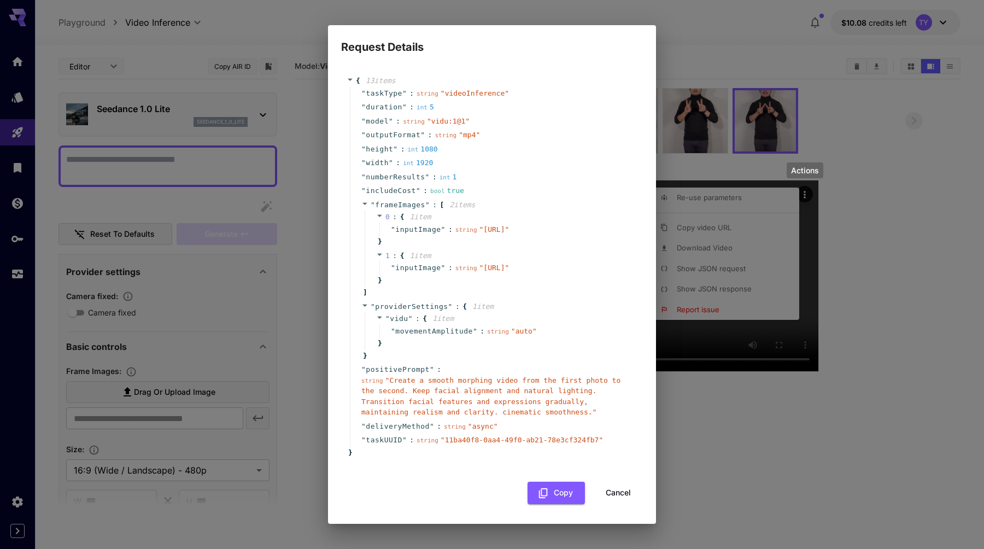
click at [276, 105] on div "Request Details { 13 item s " taskType " : string " videoInference " " duration…" at bounding box center [492, 274] width 984 height 549
click at [613, 504] on button "Cancel" at bounding box center [618, 493] width 49 height 22
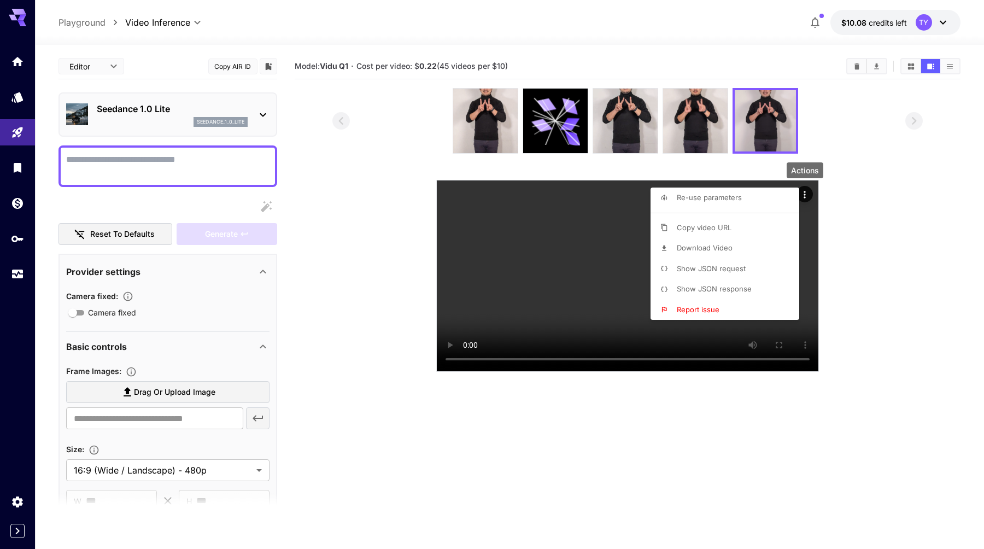
click at [162, 119] on div at bounding box center [492, 274] width 984 height 549
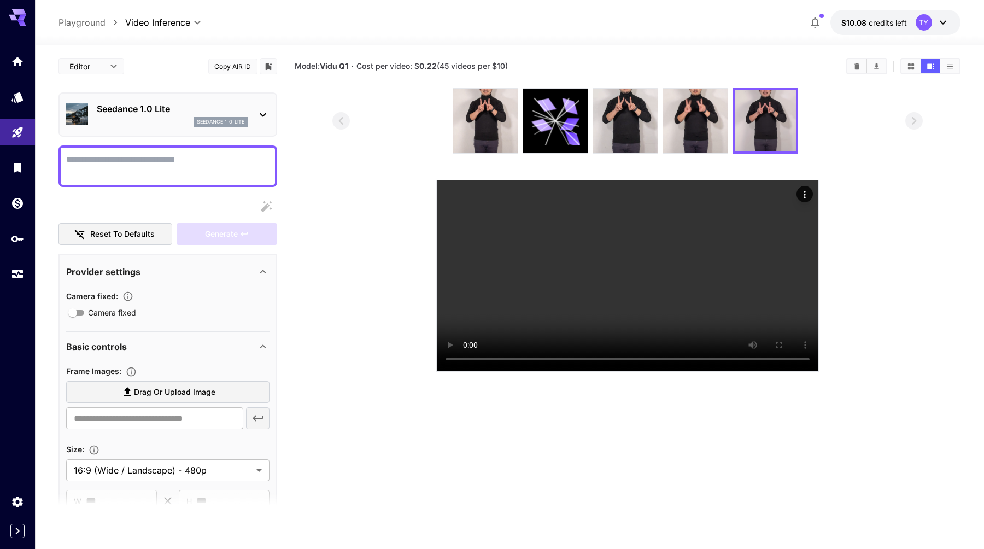
click at [182, 110] on p "Seedance 1.0 Lite" at bounding box center [172, 108] width 151 height 13
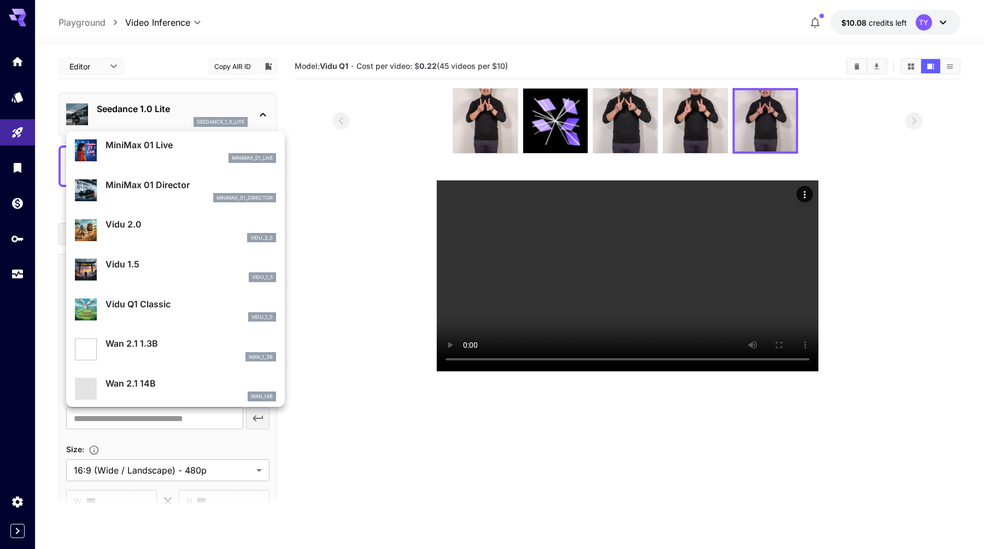
scroll to position [844, 0]
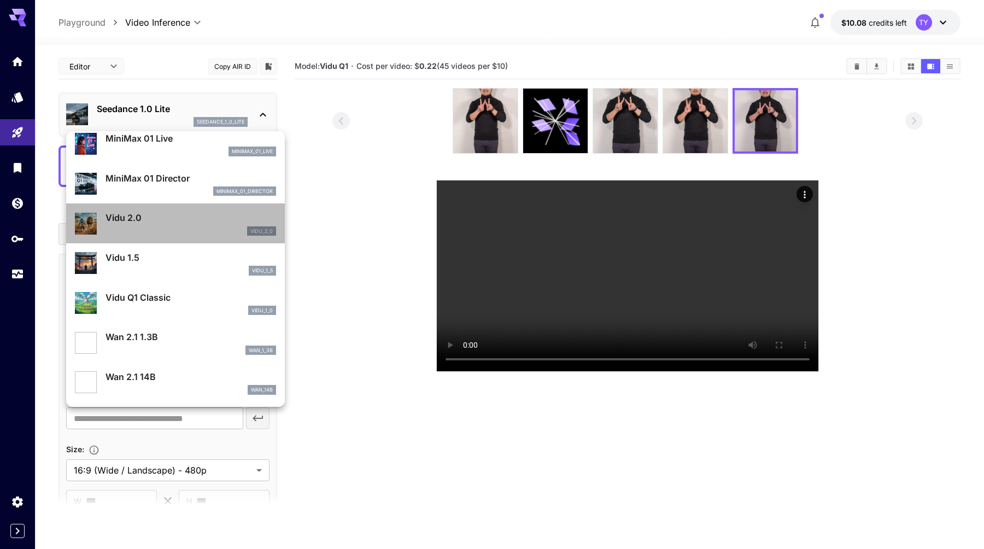
click at [159, 221] on p "Vidu 2.0" at bounding box center [190, 217] width 171 height 13
type input "**********"
type input "****"
type input "*"
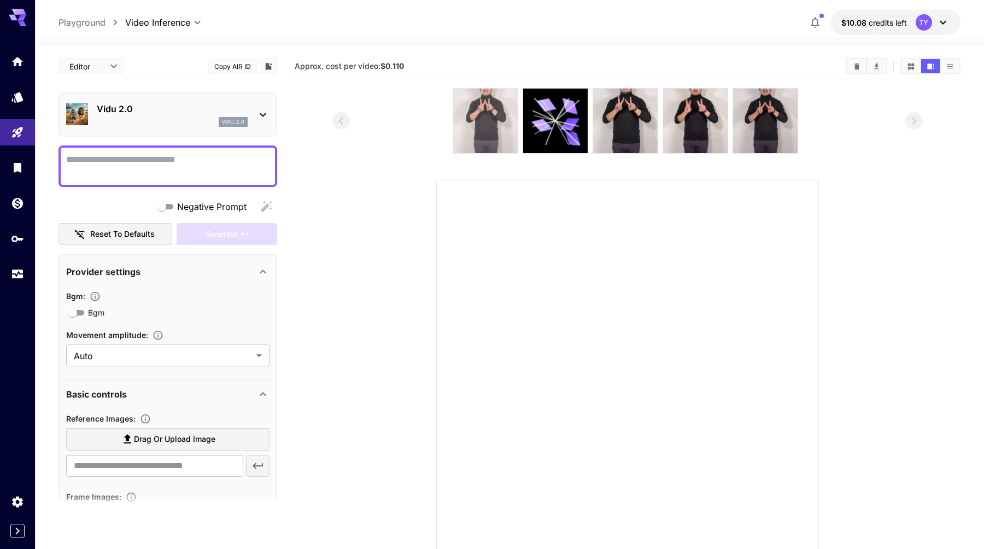
click at [497, 119] on img at bounding box center [485, 121] width 64 height 64
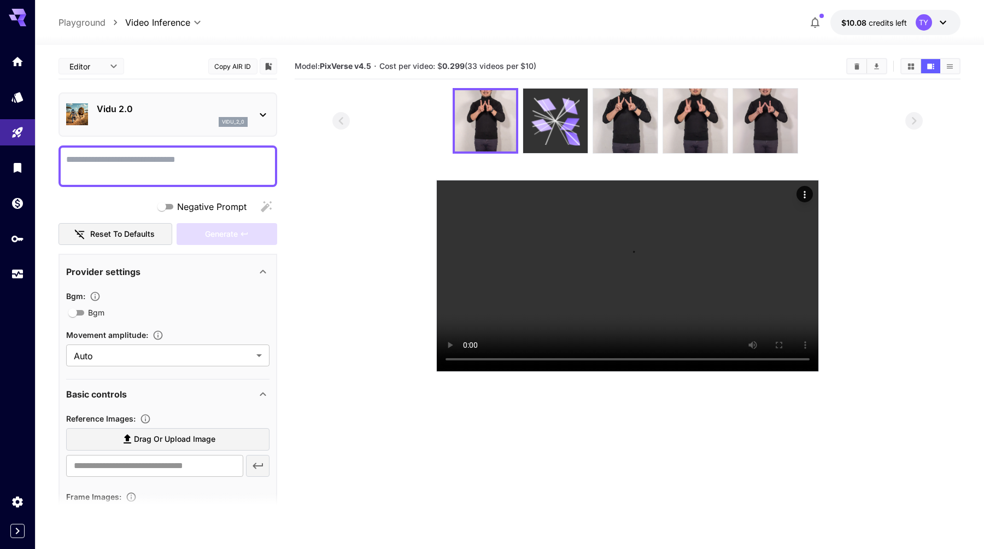
click at [578, 127] on icon at bounding box center [555, 121] width 49 height 49
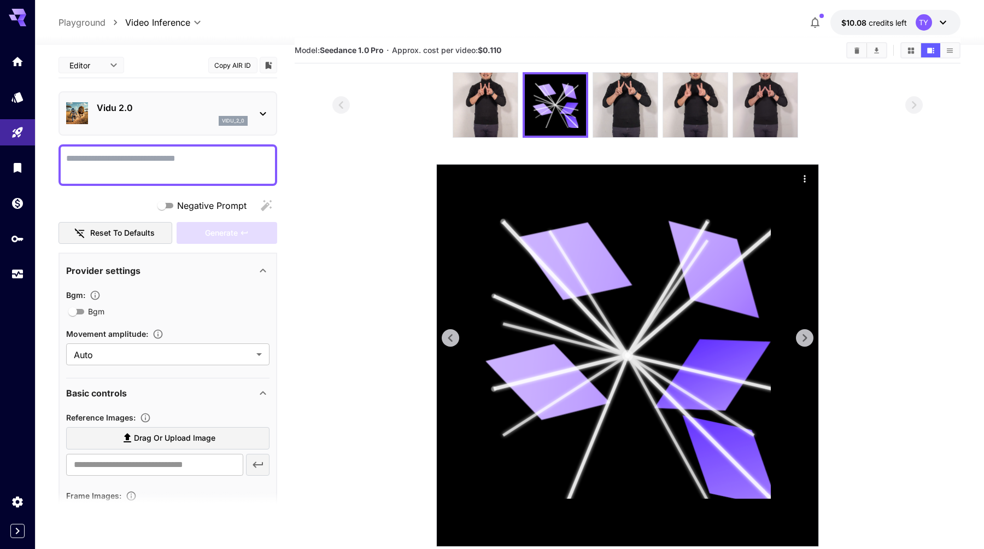
scroll to position [0, 0]
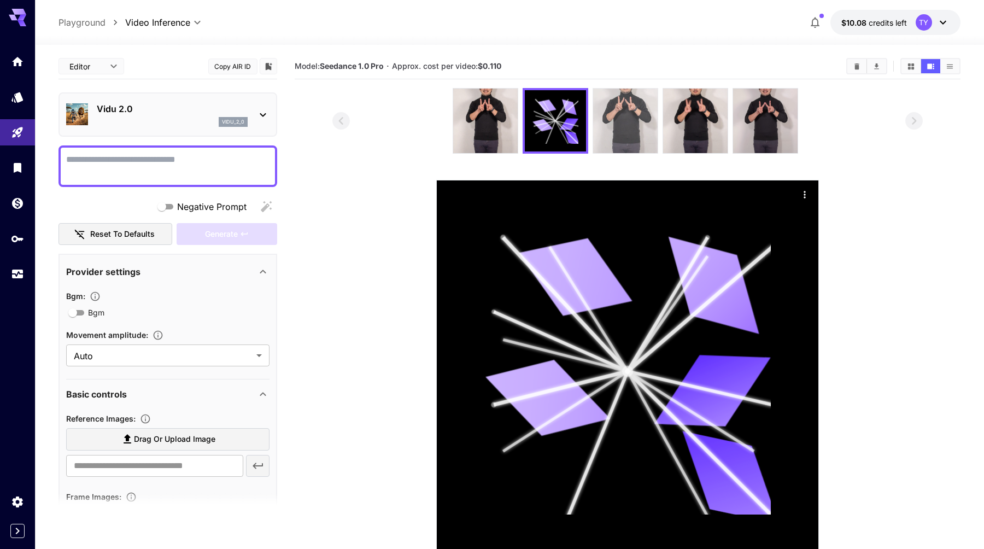
click at [638, 122] on img at bounding box center [625, 121] width 64 height 64
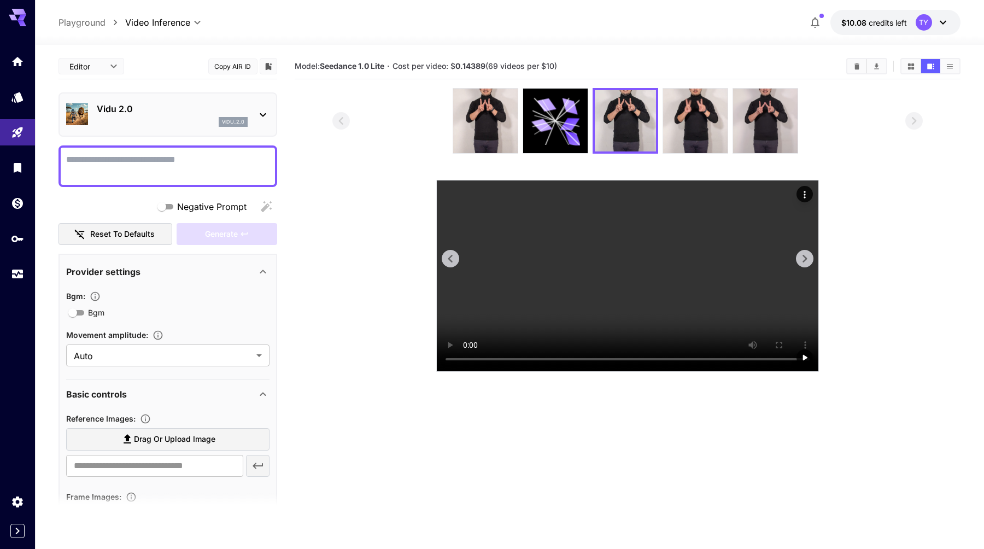
click at [632, 355] on video at bounding box center [628, 275] width 382 height 191
click at [611, 361] on video at bounding box center [628, 275] width 382 height 191
click at [683, 140] on img at bounding box center [695, 121] width 64 height 64
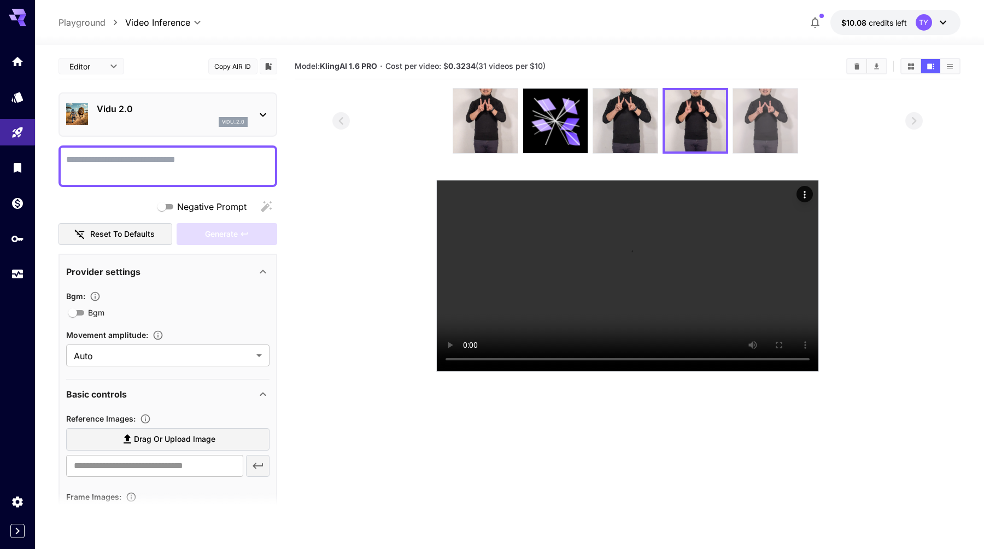
click at [761, 134] on img at bounding box center [765, 121] width 64 height 64
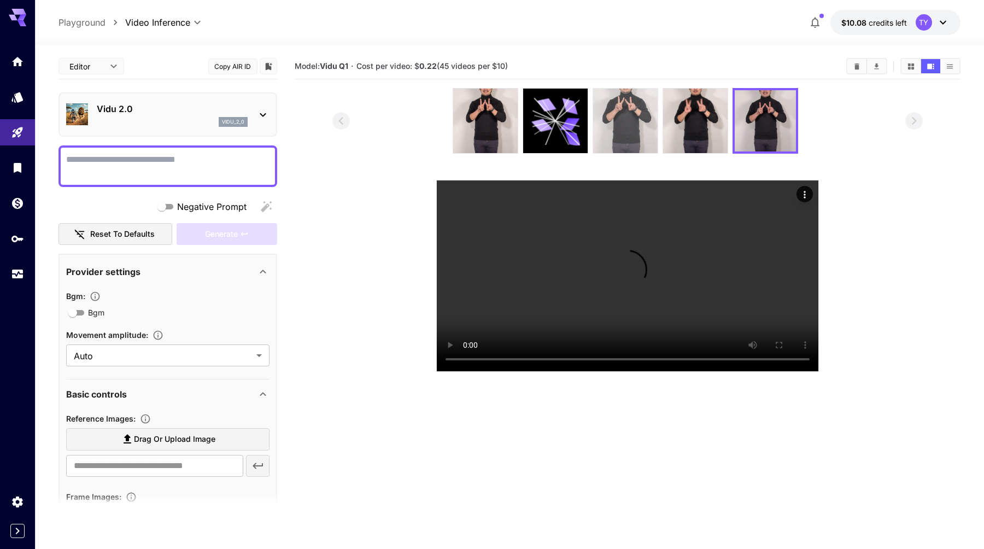
click at [634, 134] on img at bounding box center [625, 121] width 64 height 64
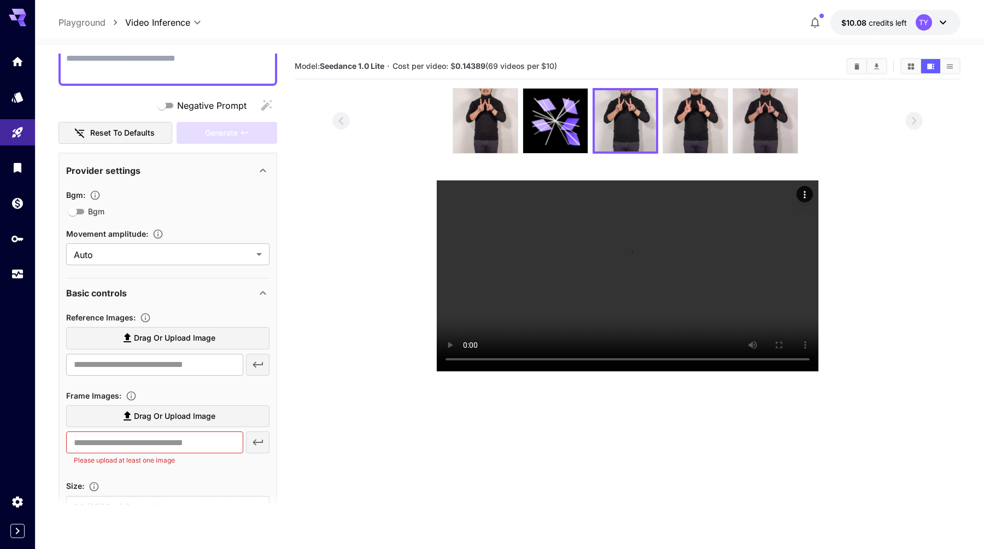
scroll to position [120, 0]
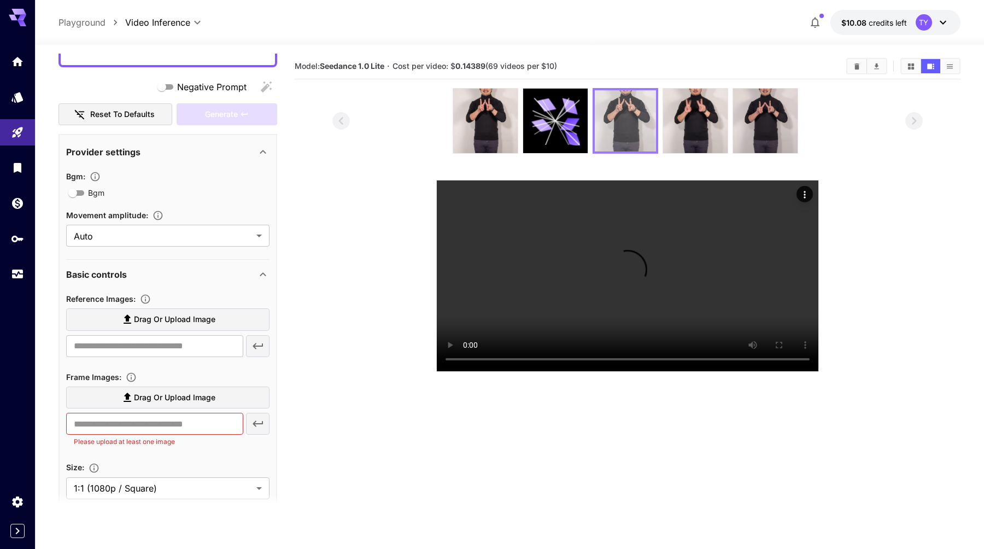
click at [623, 97] on img at bounding box center [625, 120] width 61 height 61
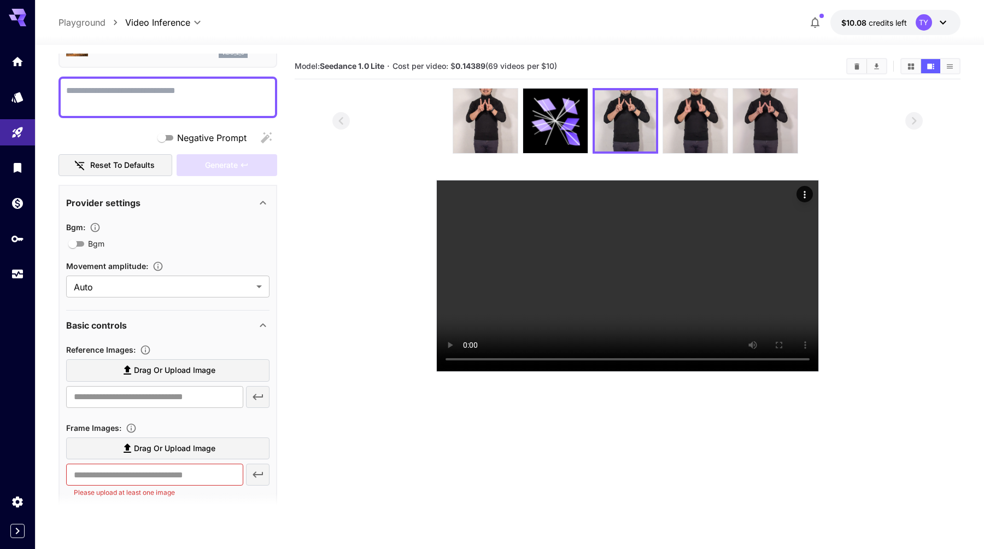
scroll to position [0, 0]
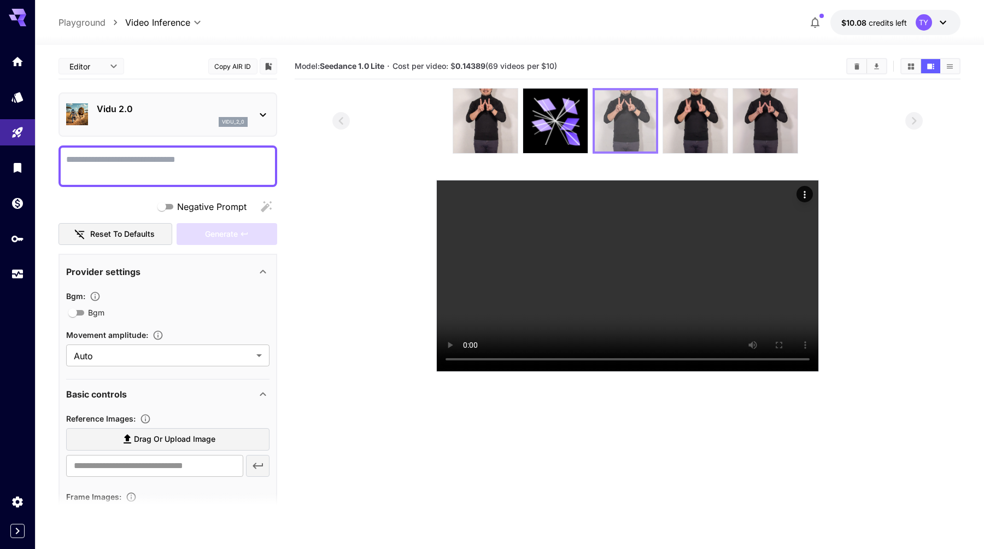
click at [603, 137] on img at bounding box center [625, 120] width 61 height 61
click at [143, 127] on div "Vidu 2.0 vidu_2_0" at bounding box center [167, 114] width 203 height 33
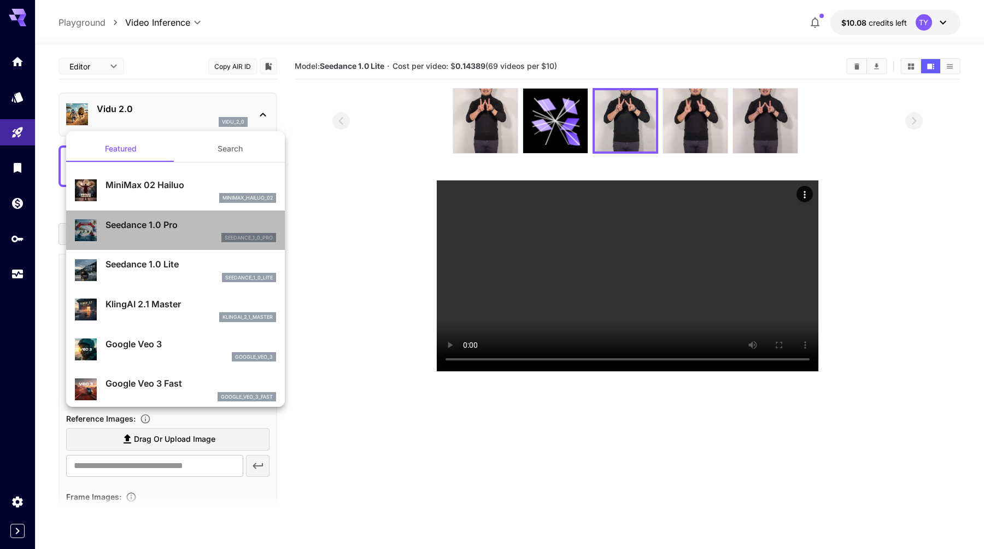
click at [180, 226] on p "Seedance 1.0 Pro" at bounding box center [190, 224] width 171 height 13
type input "**********"
type input "***"
type input "*"
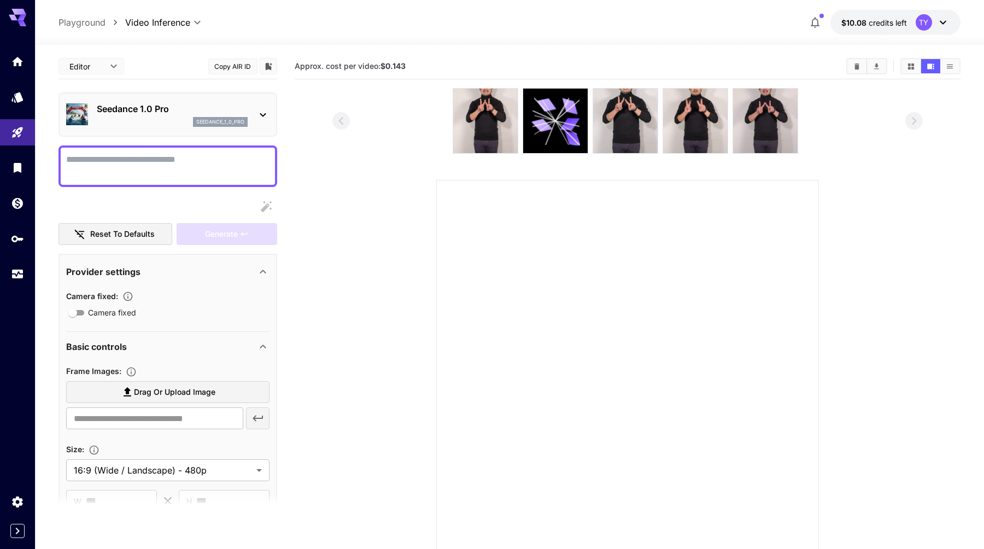
click at [157, 110] on p "Seedance 1.0 Pro" at bounding box center [172, 108] width 151 height 13
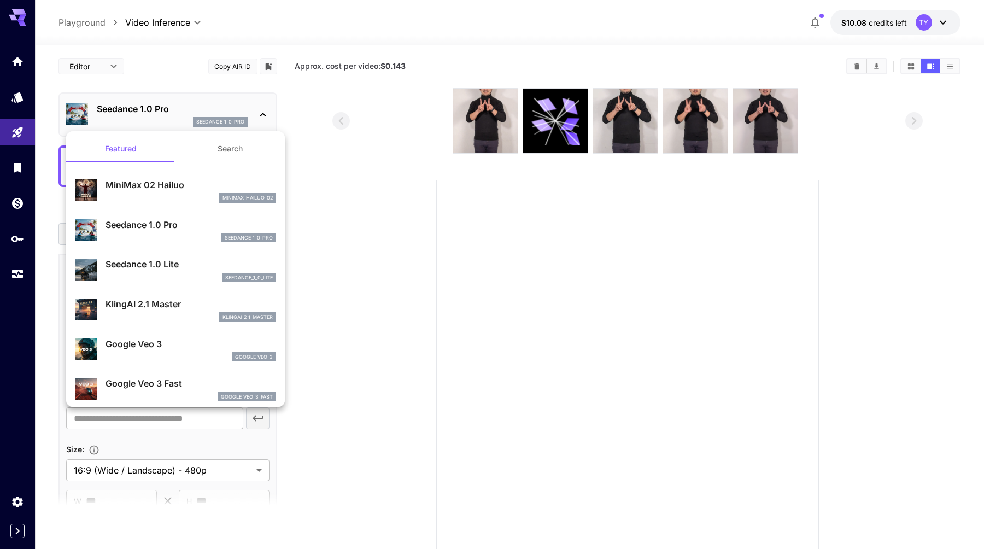
click at [356, 277] on div at bounding box center [492, 274] width 984 height 549
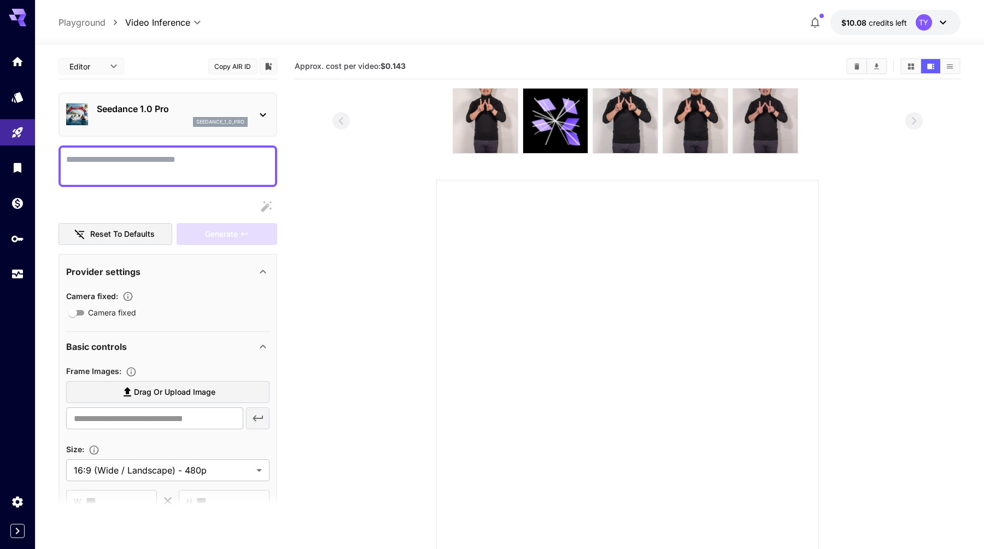
click at [152, 116] on div "Seedance 1.0 Pro seedance_1_0_pro" at bounding box center [172, 114] width 151 height 25
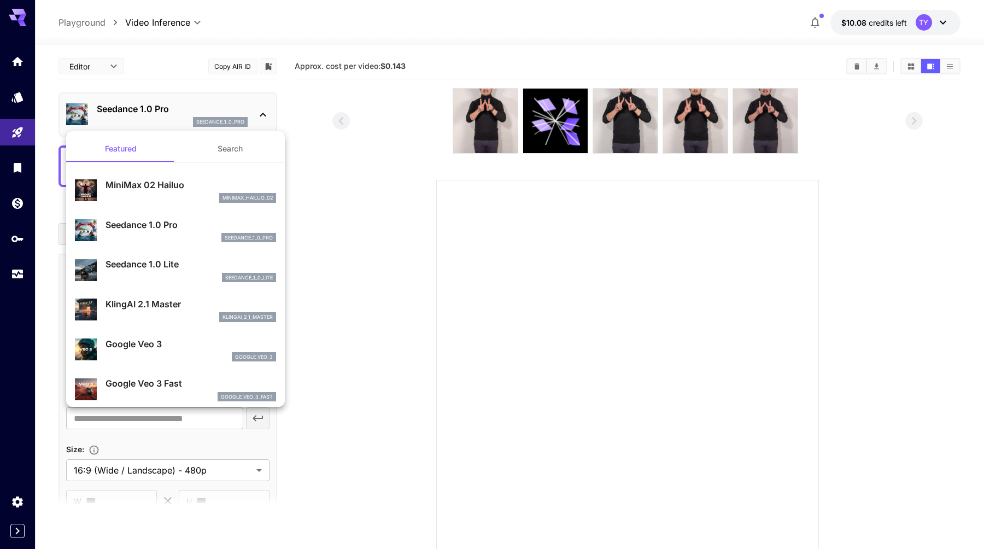
click at [165, 262] on p "Seedance 1.0 Lite" at bounding box center [190, 263] width 171 height 13
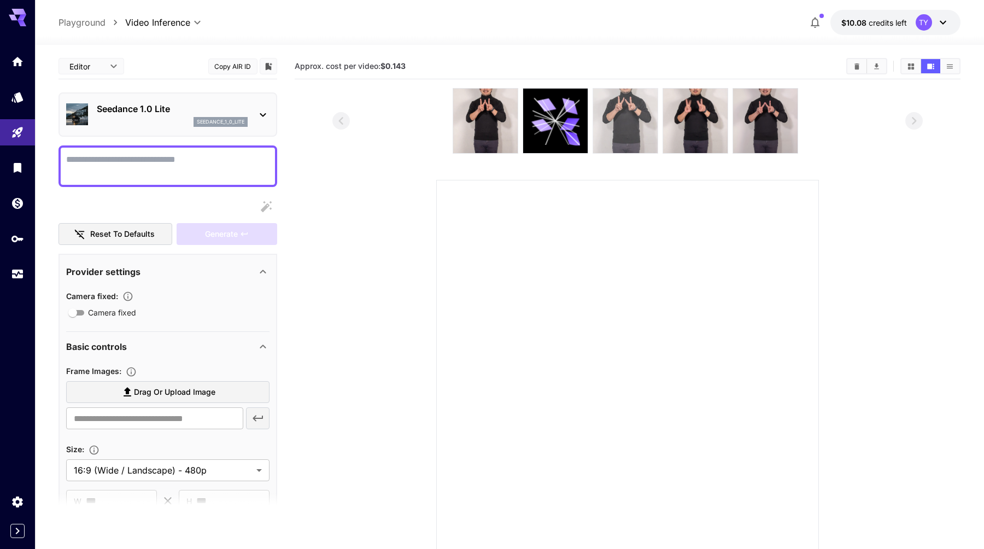
click at [636, 123] on img at bounding box center [625, 121] width 64 height 64
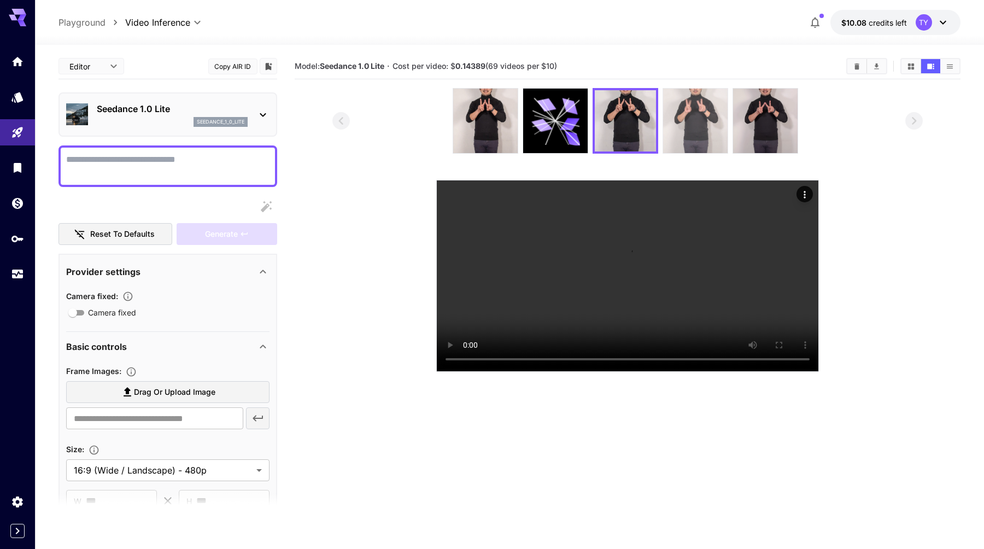
click at [688, 131] on img at bounding box center [695, 121] width 64 height 64
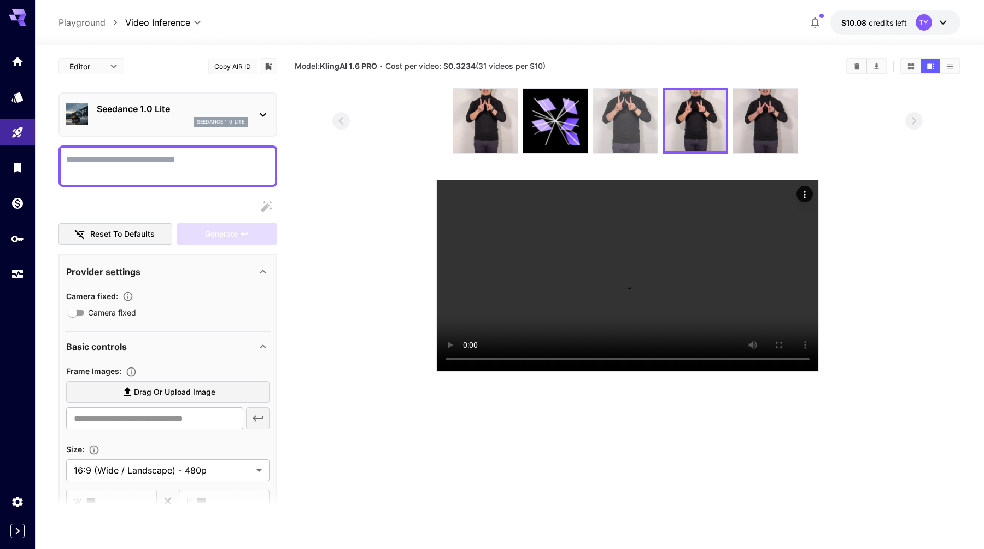
click at [607, 131] on img at bounding box center [625, 121] width 64 height 64
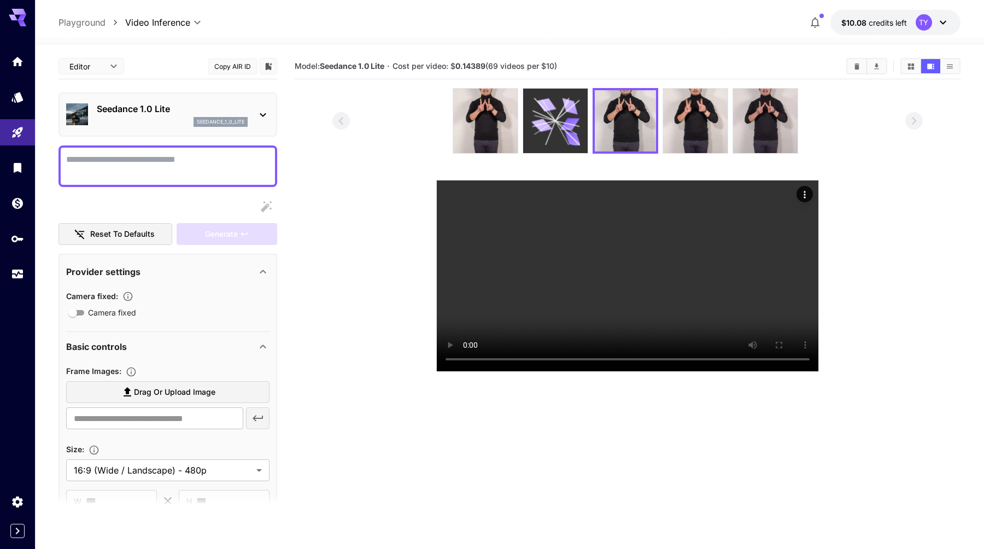
click at [560, 131] on icon at bounding box center [555, 121] width 49 height 49
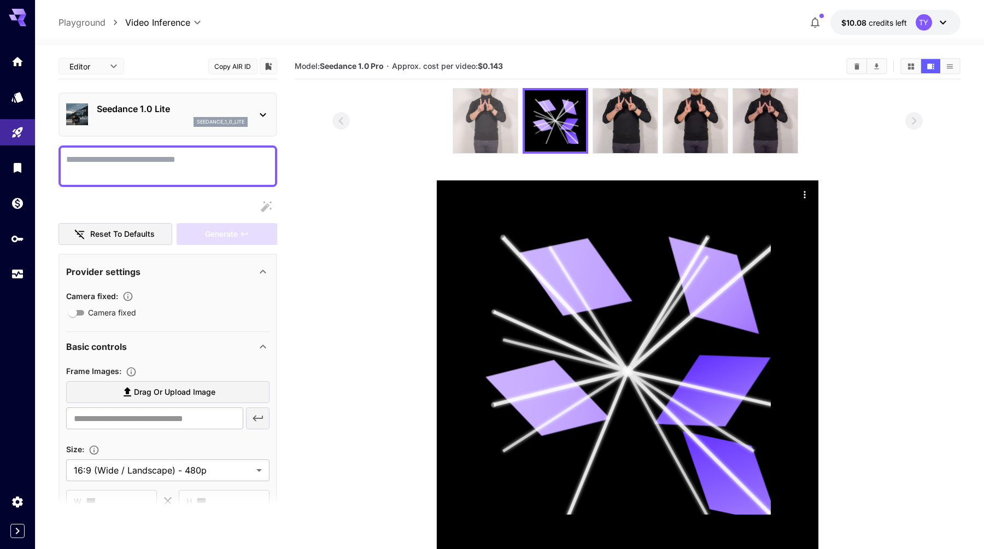
click at [483, 134] on img at bounding box center [485, 121] width 64 height 64
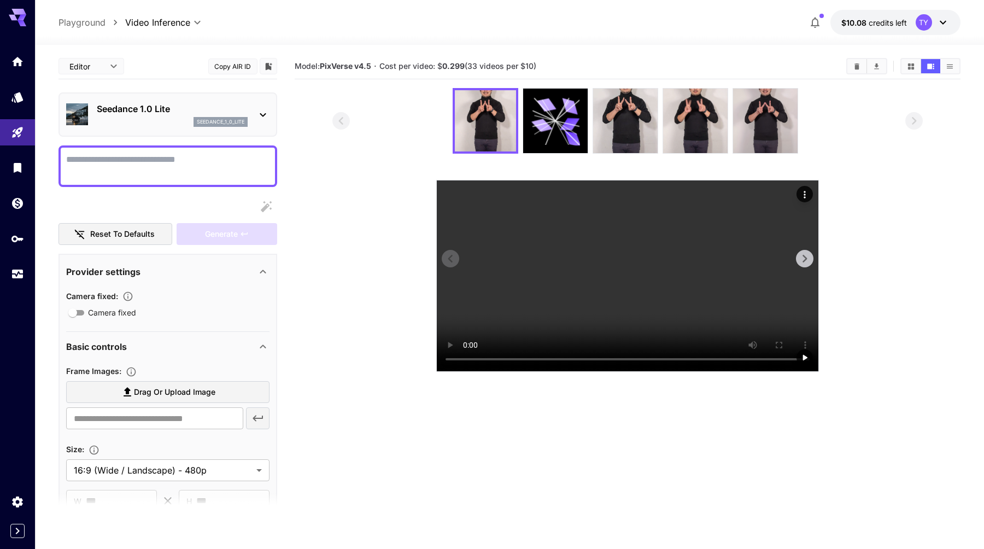
click at [564, 304] on video at bounding box center [628, 275] width 382 height 191
click at [564, 301] on video at bounding box center [628, 275] width 382 height 191
click at [627, 136] on img at bounding box center [625, 121] width 64 height 64
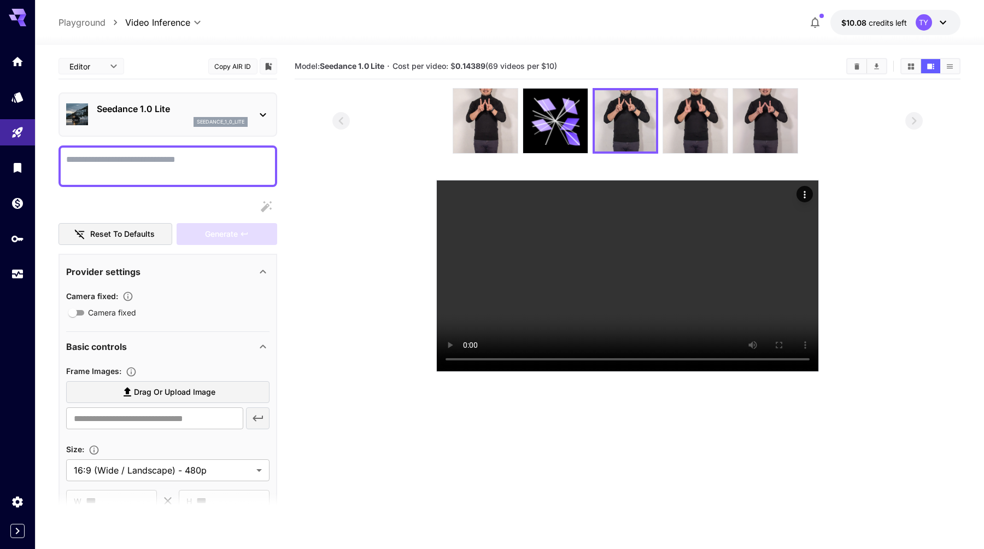
click at [124, 112] on p "Seedance 1.0 Lite" at bounding box center [172, 108] width 151 height 13
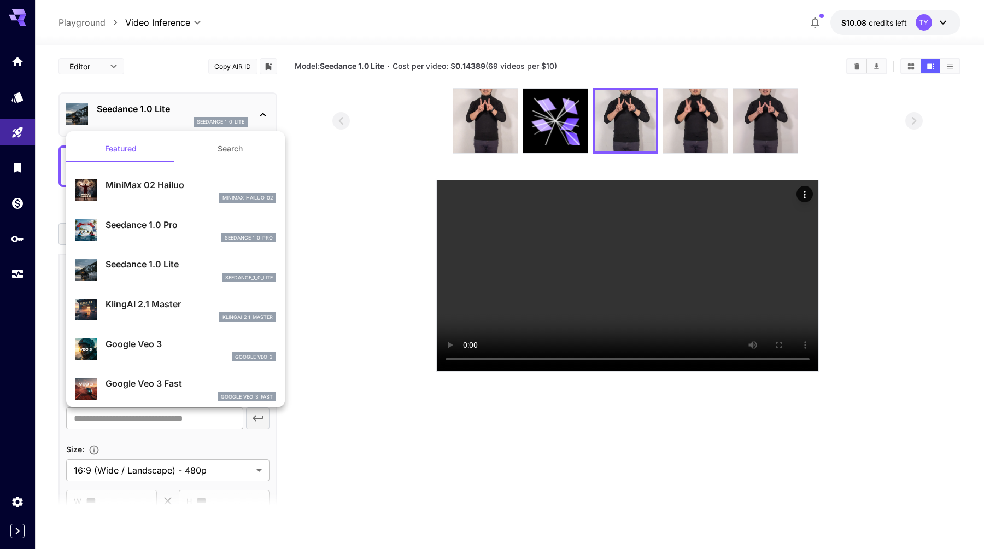
click at [391, 110] on div at bounding box center [492, 274] width 984 height 549
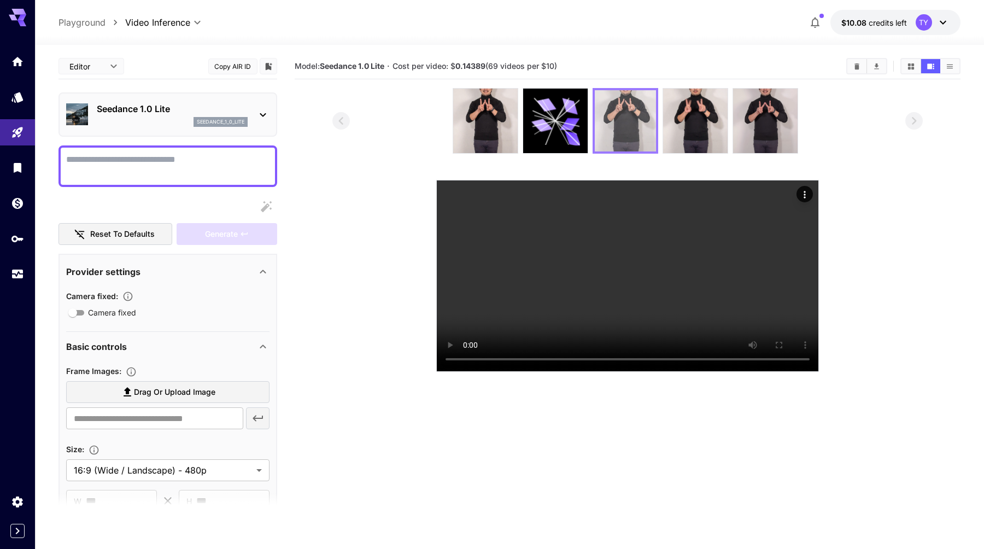
click at [628, 123] on img at bounding box center [625, 120] width 61 height 61
click at [802, 194] on icon "Actions" at bounding box center [804, 194] width 11 height 11
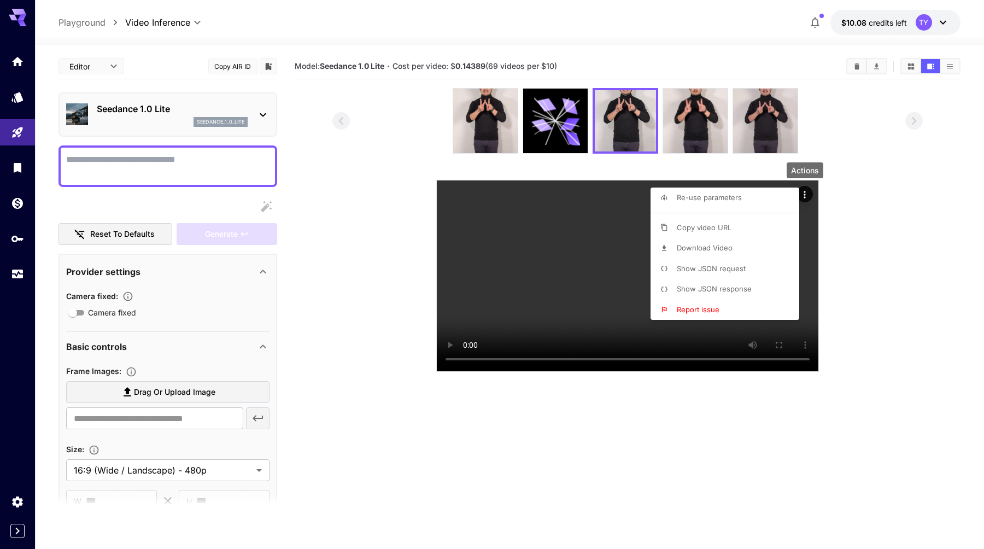
click at [731, 264] on span "Show JSON request" at bounding box center [711, 268] width 69 height 9
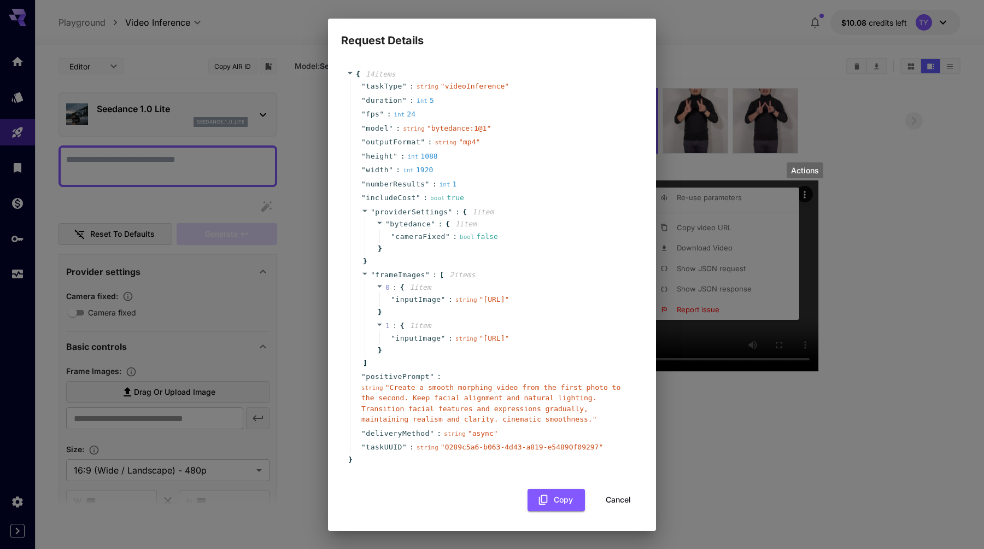
click at [456, 127] on span "" bytedance:1@1 "" at bounding box center [459, 128] width 64 height 8
click at [359, 118] on div "" fps " : int 24" at bounding box center [494, 114] width 288 height 14
click at [737, 28] on div "Request Details { 14 item s " taskType " : string " videoInference " " duration…" at bounding box center [492, 274] width 984 height 549
drag, startPoint x: 746, startPoint y: 347, endPoint x: 746, endPoint y: 338, distance: 8.2
click at [746, 347] on div "Request Details { 14 item s " taskType " : string " videoInference " " duration…" at bounding box center [492, 274] width 984 height 549
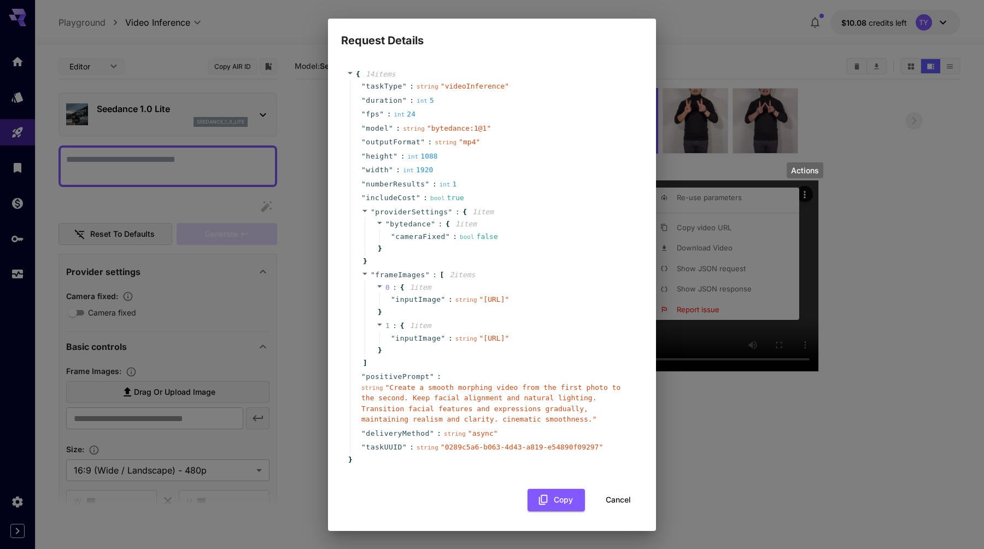
click at [293, 366] on div "Request Details { 14 item s " taskType " : string " videoInference " " duration…" at bounding box center [492, 274] width 984 height 549
click at [676, 157] on div "Request Details { 14 item s " taskType " : string " videoInference " " duration…" at bounding box center [492, 274] width 984 height 549
click at [718, 238] on div "Request Details { 14 item s " taskType " : string " videoInference " " duration…" at bounding box center [492, 274] width 984 height 549
click at [767, 151] on div "Request Details { 14 item s " taskType " : string " videoInference " " duration…" at bounding box center [492, 274] width 984 height 549
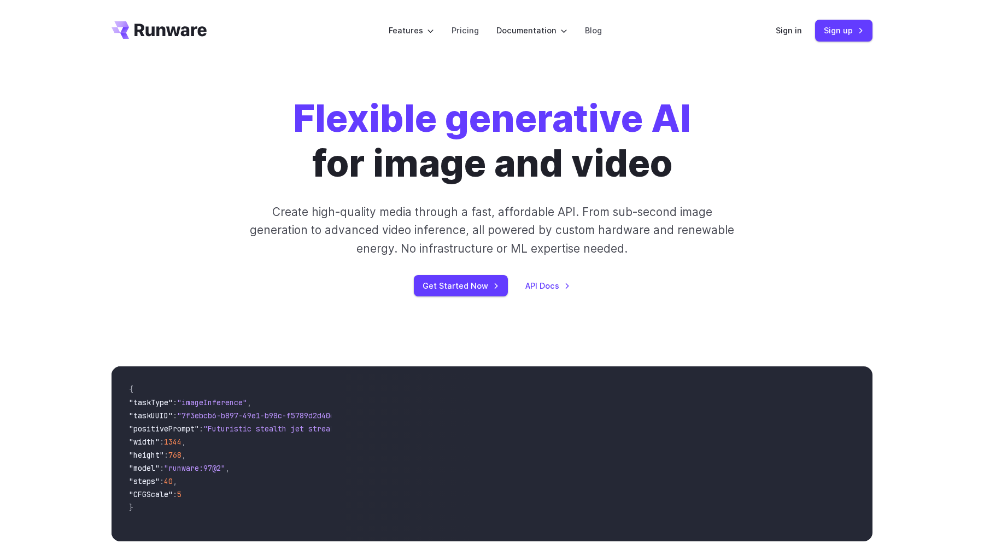
click at [812, 142] on div "Flexible generative AI for image and video Create high-quality media through a …" at bounding box center [492, 196] width 761 height 200
click at [457, 30] on link "Pricing" at bounding box center [464, 30] width 27 height 13
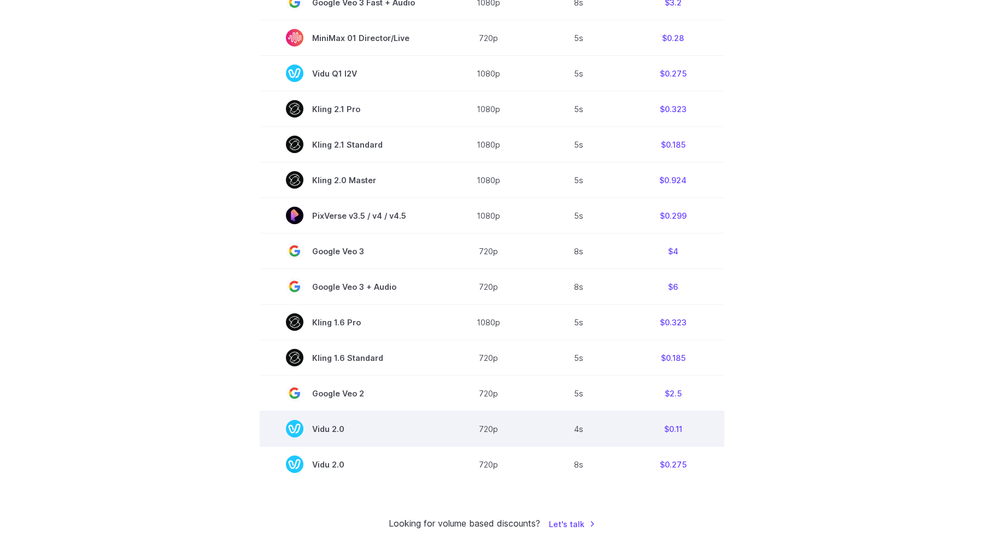
scroll to position [627, 0]
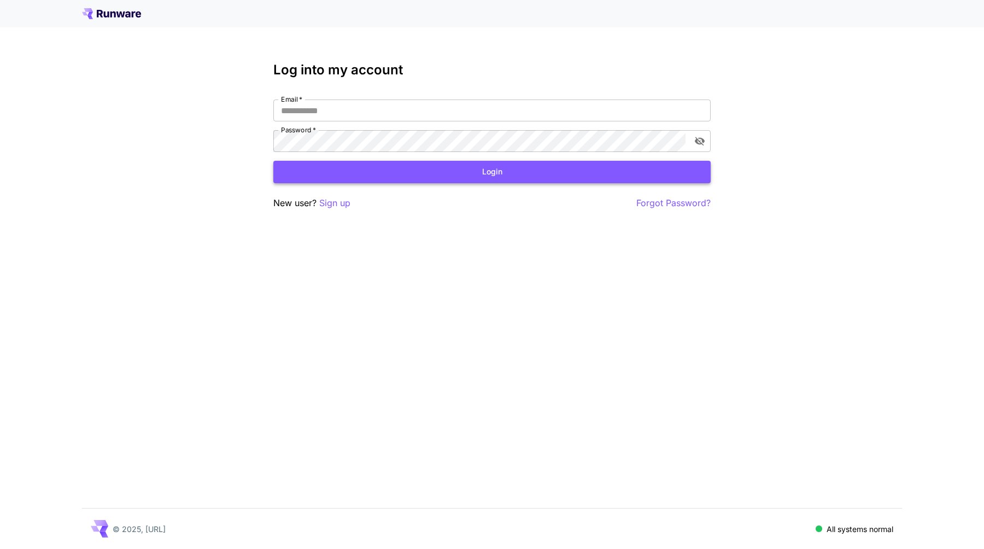
type input "**********"
click at [445, 169] on button "Login" at bounding box center [491, 172] width 437 height 22
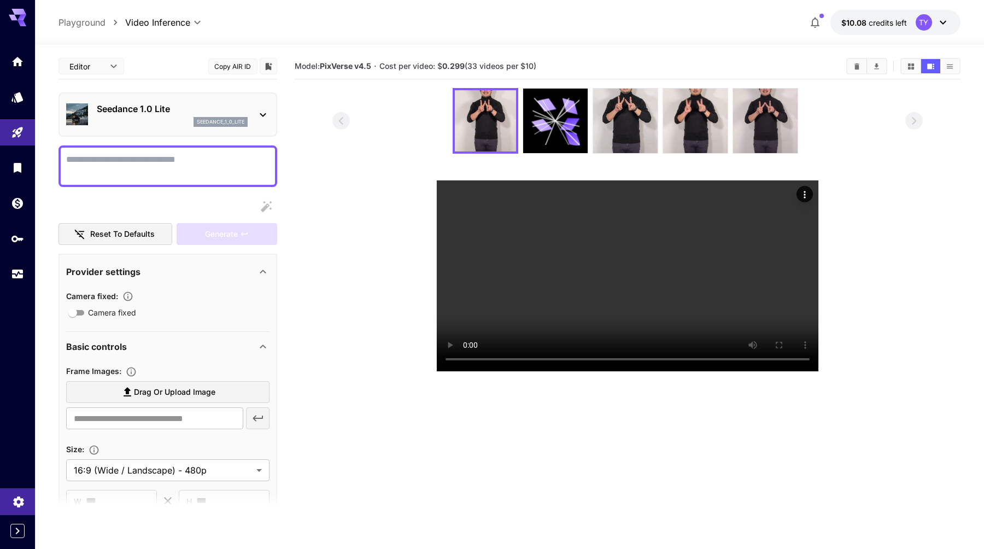
click at [15, 501] on icon "Settings" at bounding box center [18, 498] width 10 height 11
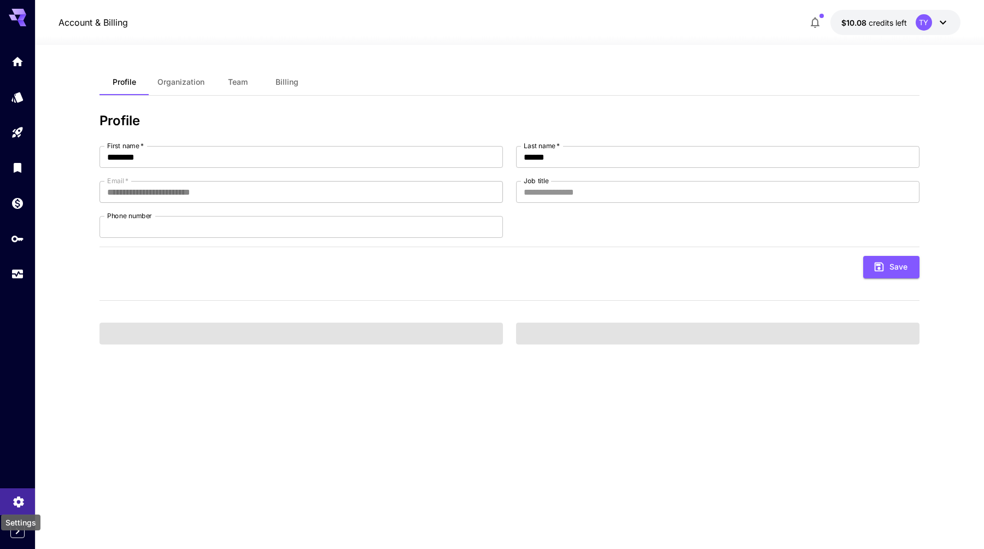
click at [15, 501] on icon "Settings" at bounding box center [18, 498] width 10 height 11
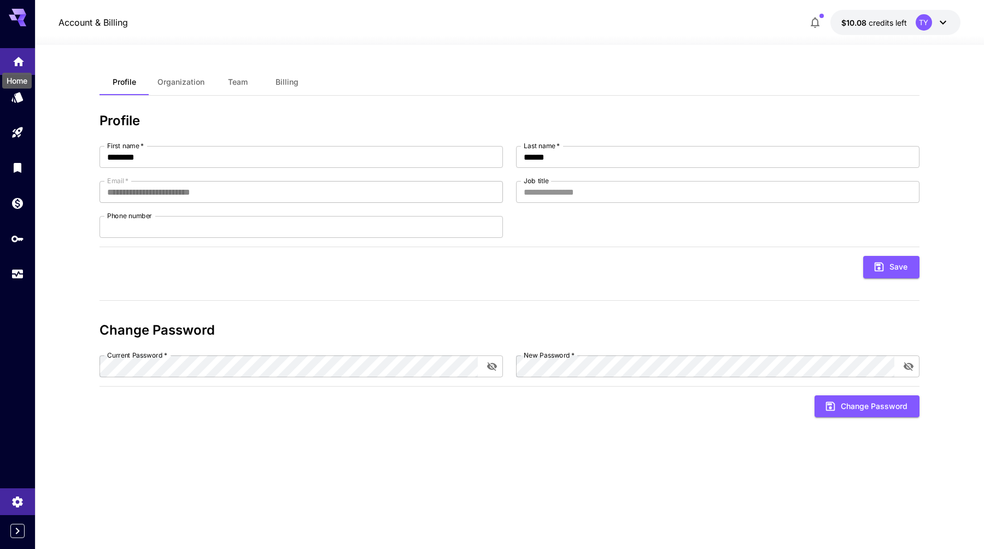
click at [17, 58] on icon "Home" at bounding box center [18, 58] width 11 height 9
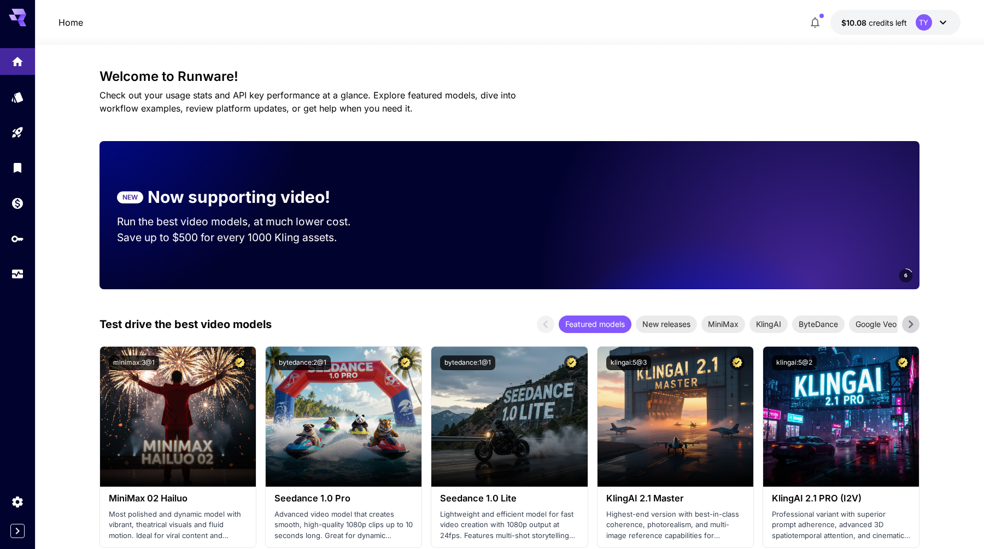
click at [945, 19] on icon at bounding box center [942, 22] width 13 height 13
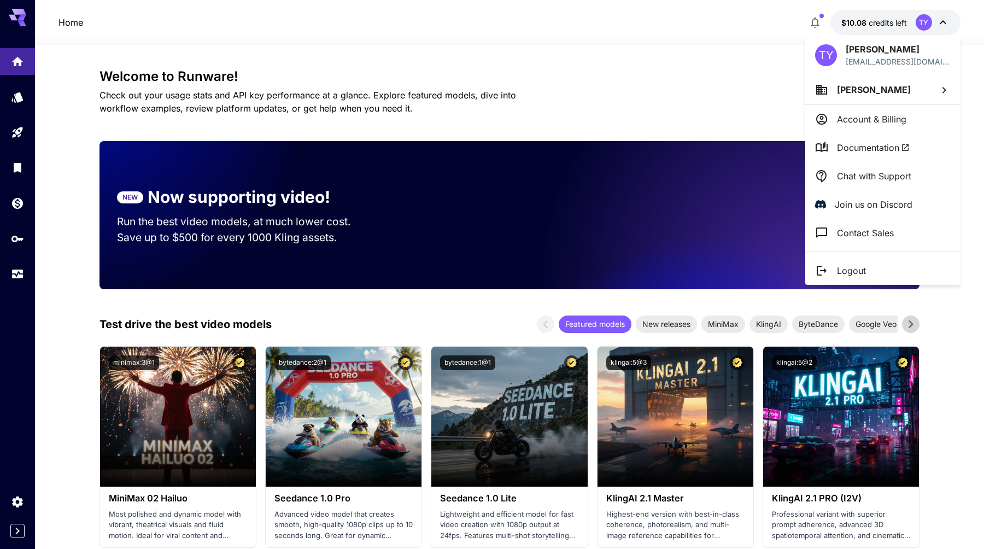
click at [858, 149] on span "Documentation" at bounding box center [873, 147] width 73 height 13
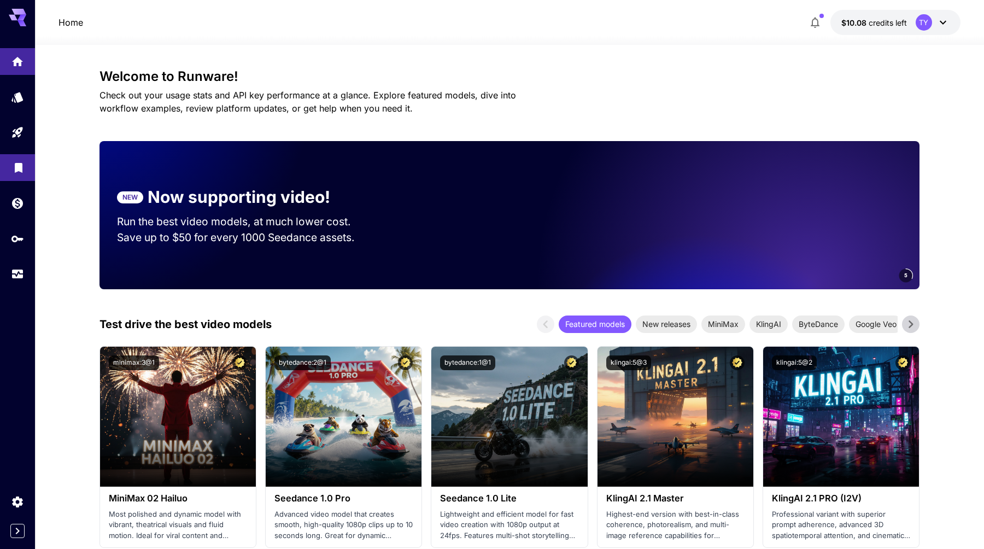
click at [21, 179] on link at bounding box center [17, 167] width 35 height 27
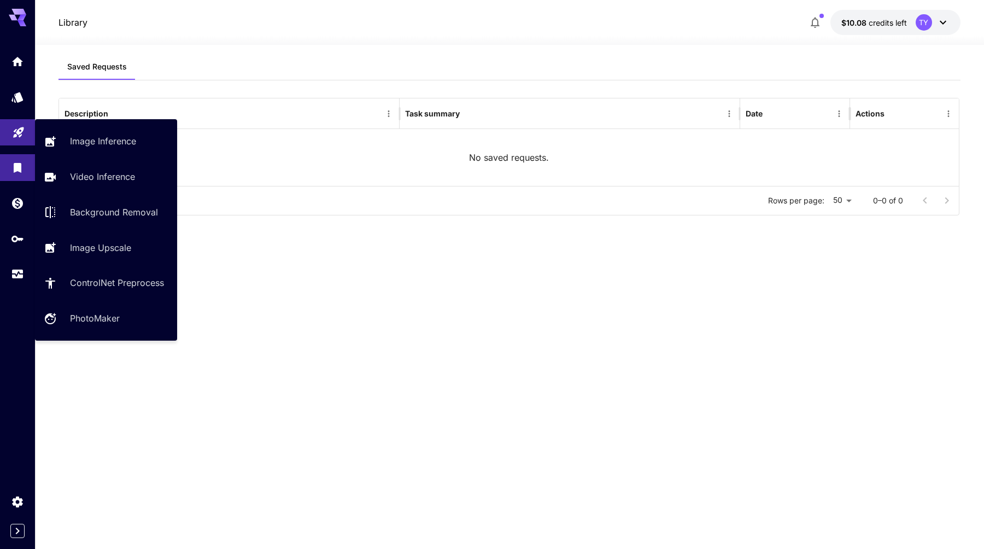
click at [21, 142] on link at bounding box center [17, 132] width 35 height 27
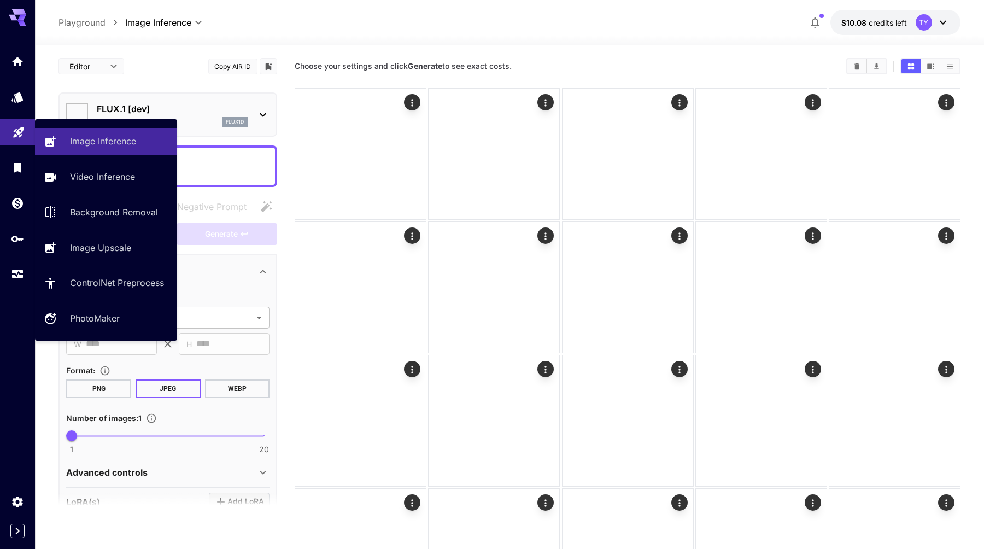
type input "**********"
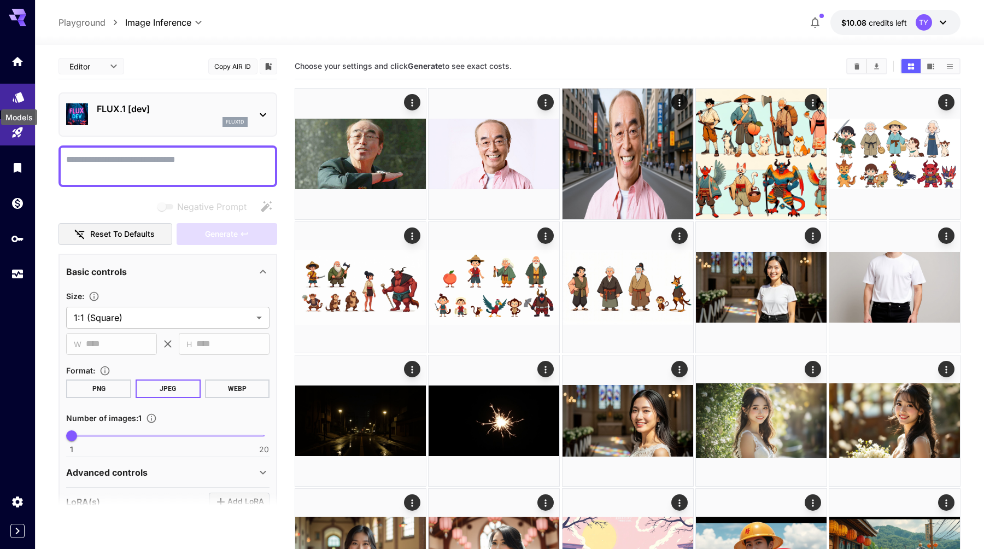
click at [18, 90] on icon "Models" at bounding box center [18, 94] width 13 height 13
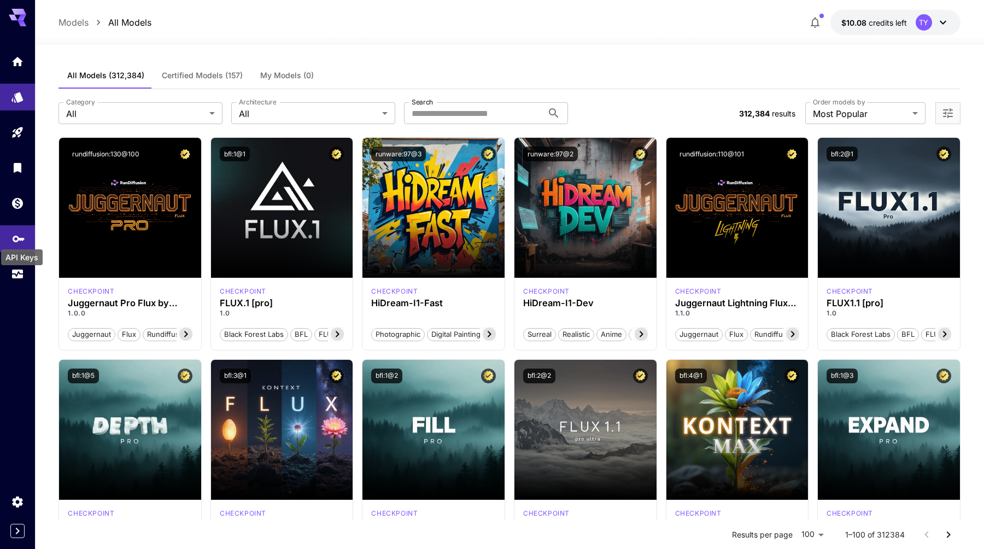
click at [20, 235] on icon "API Keys" at bounding box center [18, 237] width 13 height 13
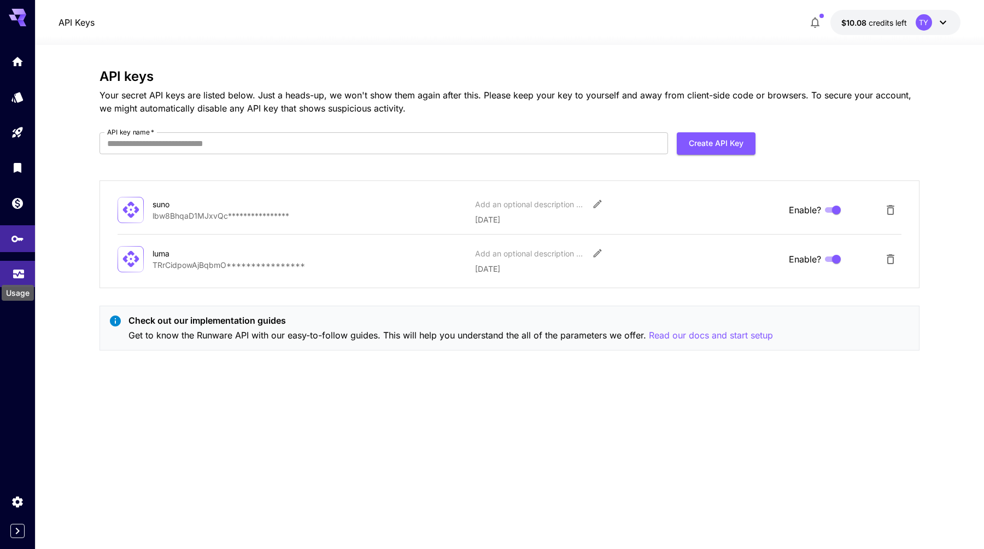
click at [21, 279] on div "Usage" at bounding box center [18, 289] width 34 height 25
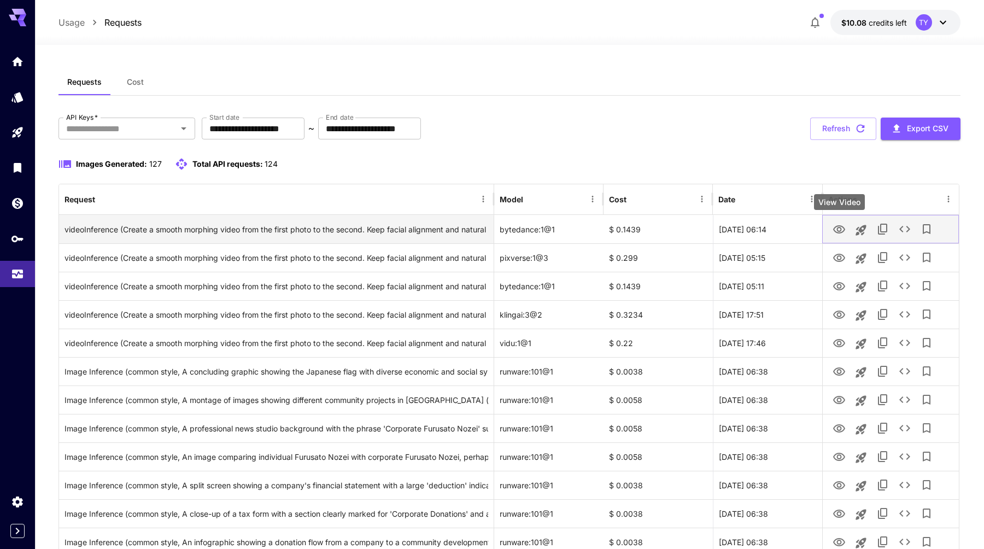
click at [844, 231] on icon "View Video" at bounding box center [838, 229] width 13 height 13
click at [904, 231] on icon "See details" at bounding box center [904, 228] width 13 height 13
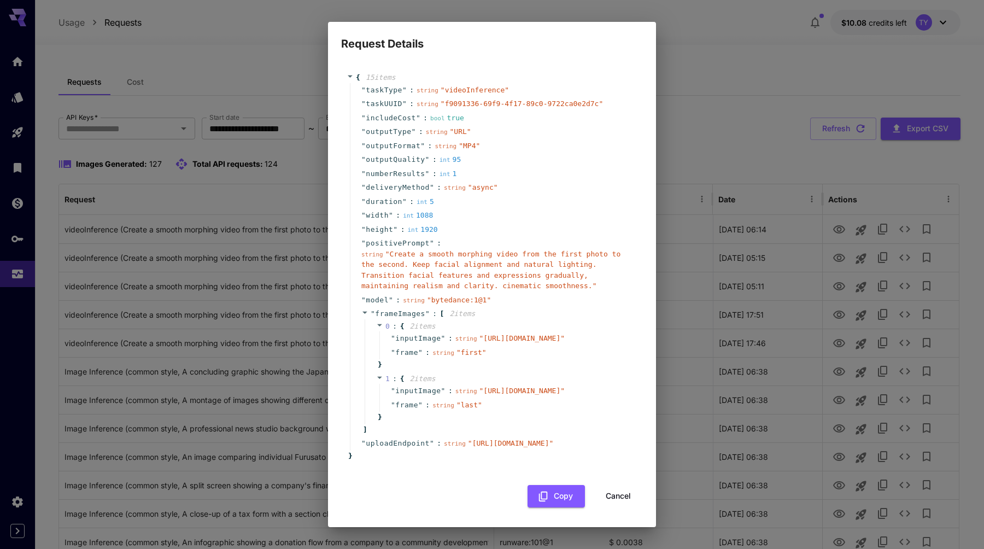
click at [714, 112] on div "Request Details { 15 item s " taskType " : string " videoInference " " taskUUID…" at bounding box center [492, 274] width 984 height 549
click at [175, 148] on div "Request Details { 15 item s " taskType " : string " videoInference " " taskUUID…" at bounding box center [492, 274] width 984 height 549
click at [619, 502] on button "Cancel" at bounding box center [618, 496] width 49 height 22
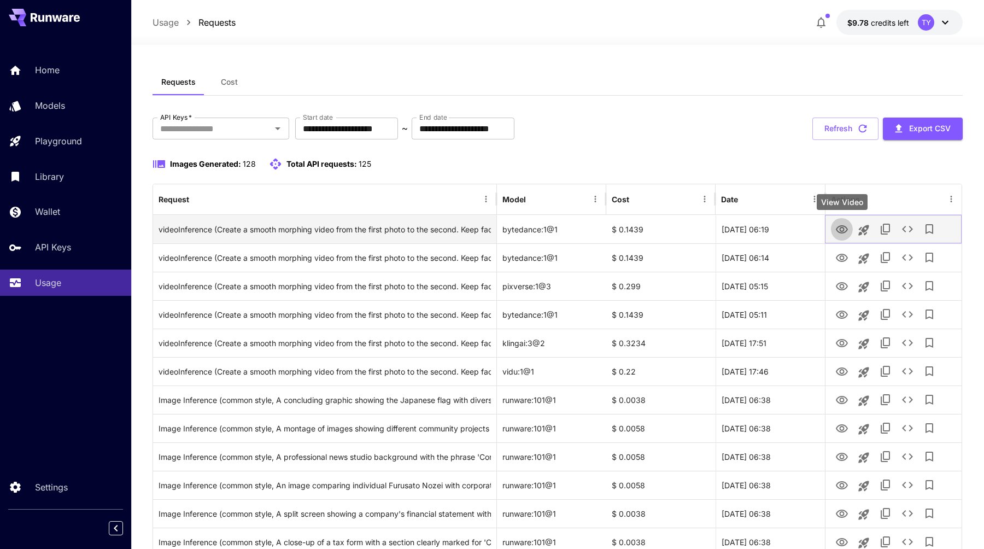
click at [836, 230] on icon "View Video" at bounding box center [842, 229] width 12 height 8
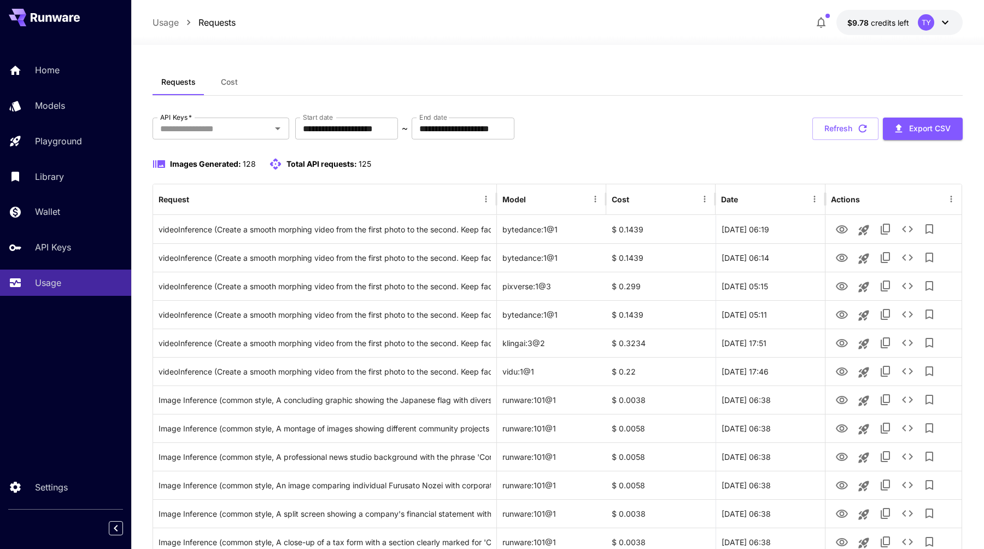
click at [854, 130] on button "Refresh" at bounding box center [845, 129] width 66 height 22
